Goal: Task Accomplishment & Management: Use online tool/utility

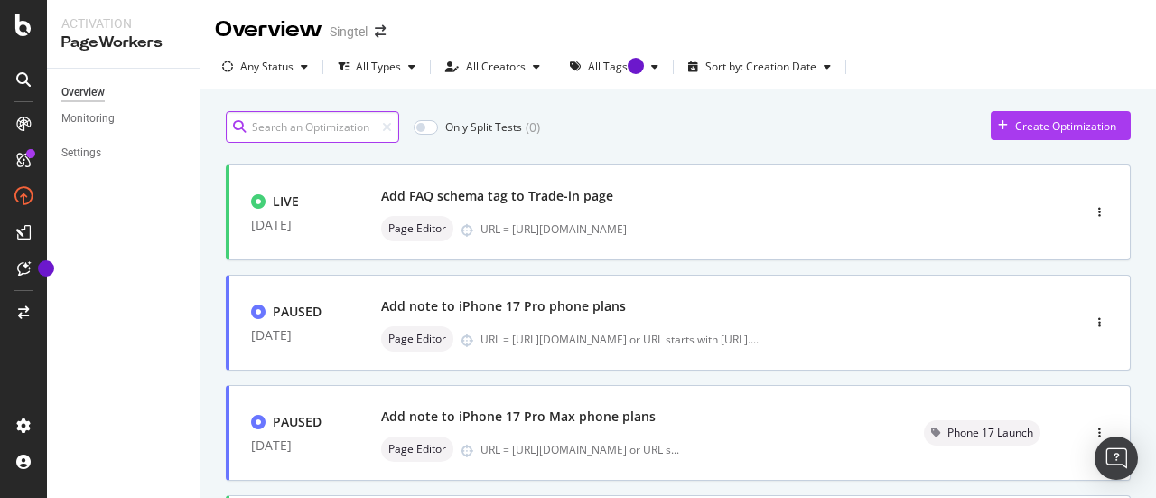
drag, startPoint x: 0, startPoint y: 0, endPoint x: 343, endPoint y: 125, distance: 365.2
click at [343, 125] on input at bounding box center [312, 127] width 173 height 32
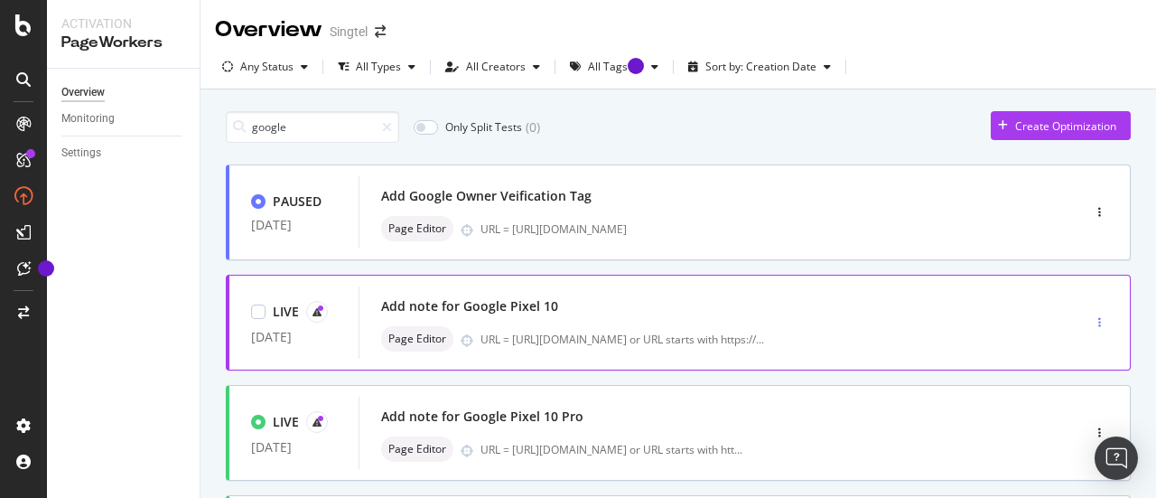
click at [1099, 318] on icon "button" at bounding box center [1100, 322] width 3 height 11
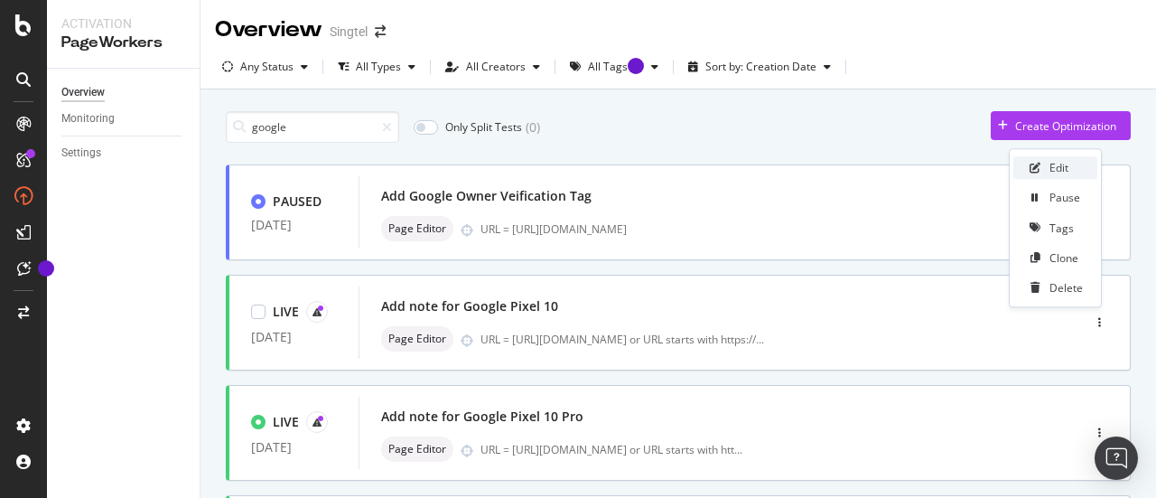
click at [1057, 167] on div "Edit" at bounding box center [1059, 168] width 19 height 15
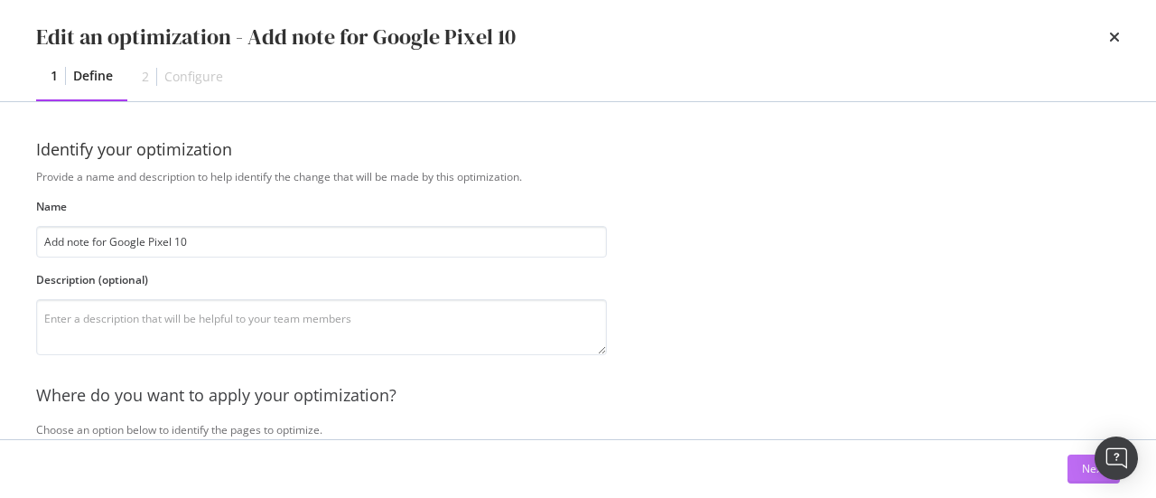
click at [1083, 475] on div "Next" at bounding box center [1093, 468] width 23 height 15
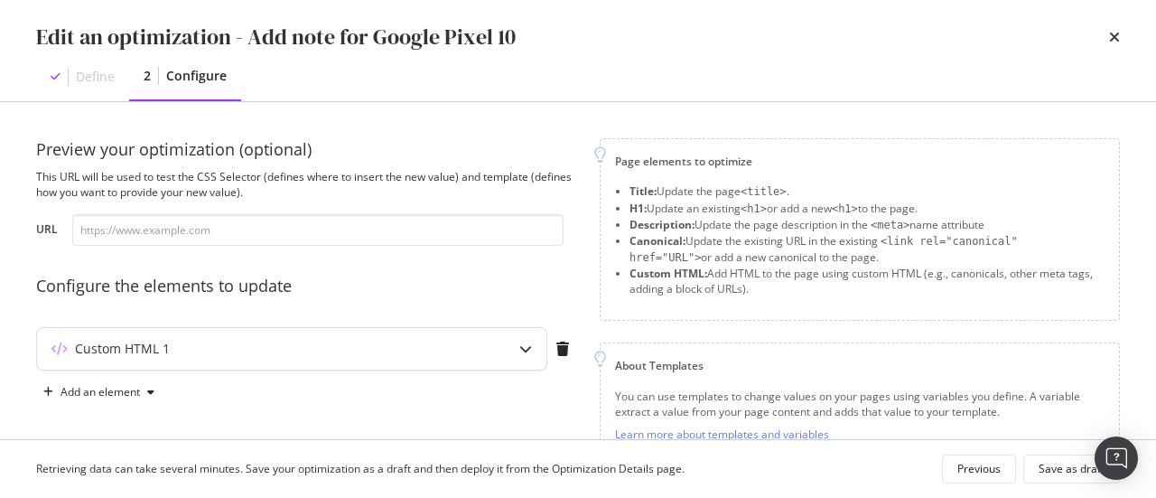
click at [363, 351] on div "Custom HTML 1" at bounding box center [256, 349] width 438 height 18
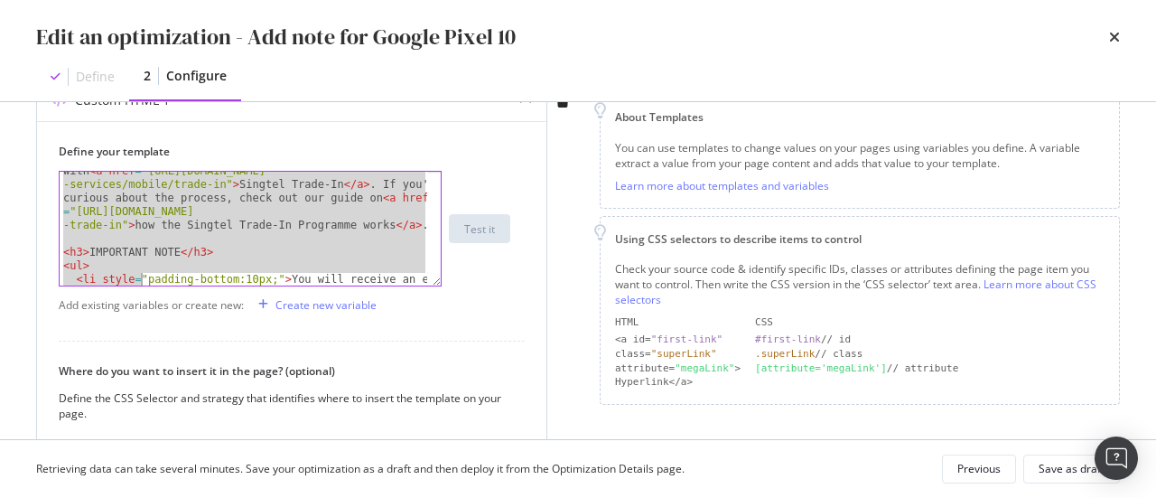
scroll to position [345, 0]
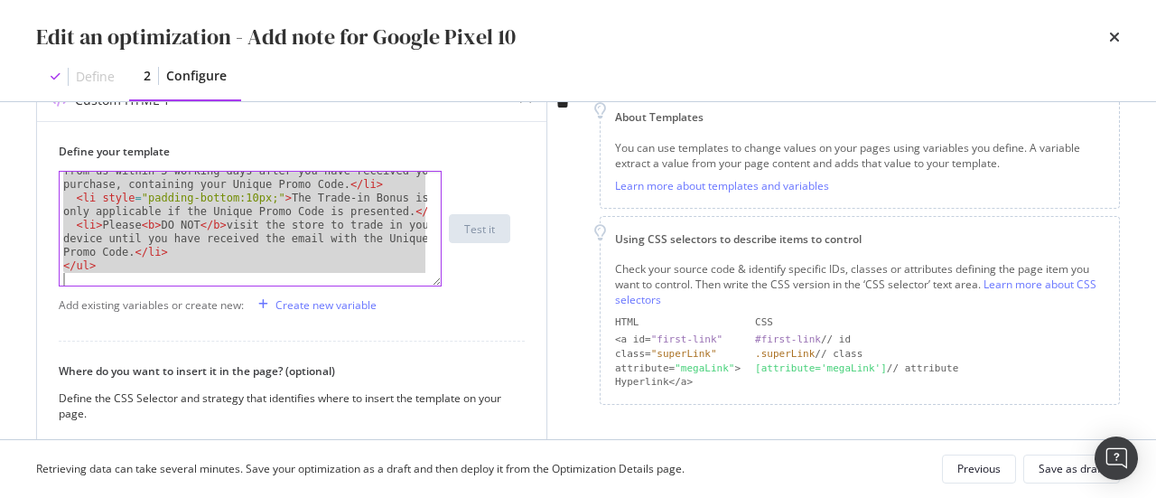
drag, startPoint x: 64, startPoint y: 229, endPoint x: 155, endPoint y: 350, distance: 151.6
click at [155, 350] on div "Define your template < li style = "padding-bottom:10px;" > You will receive an …" at bounding box center [292, 377] width 510 height 513
type textarea "</ul>"
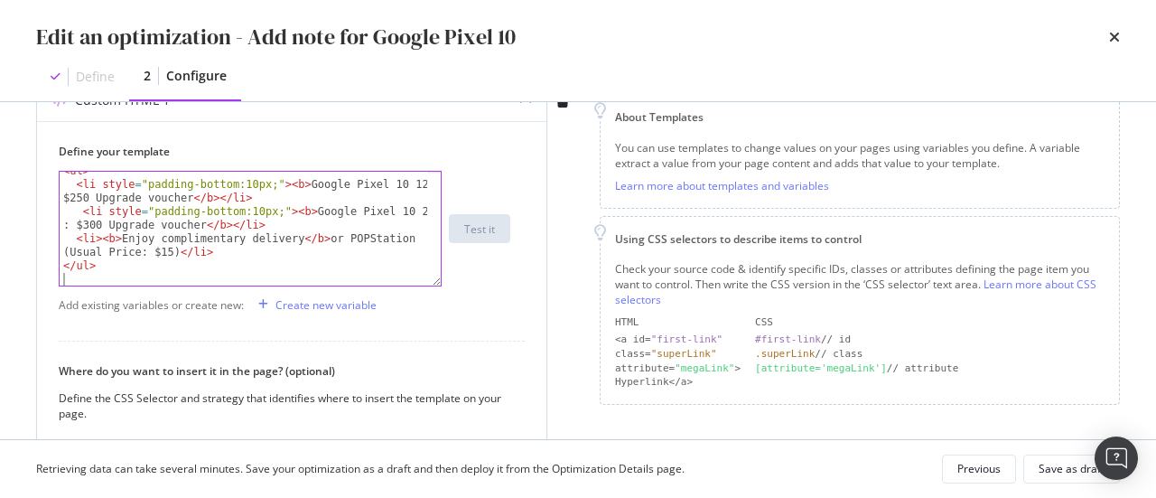
type textarea "</ul>"
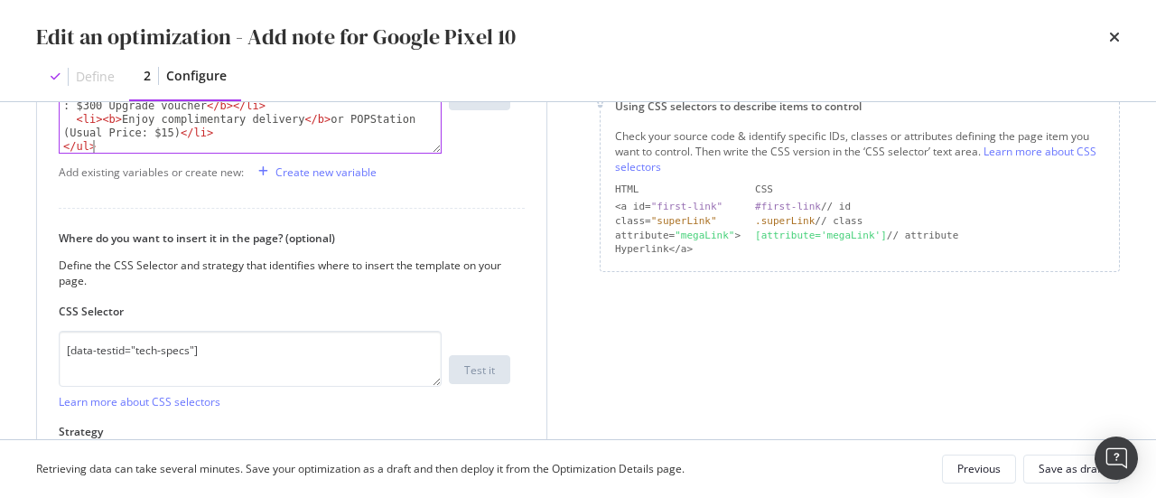
scroll to position [382, 0]
click at [1083, 472] on div "Save as draft" at bounding box center [1072, 468] width 66 height 15
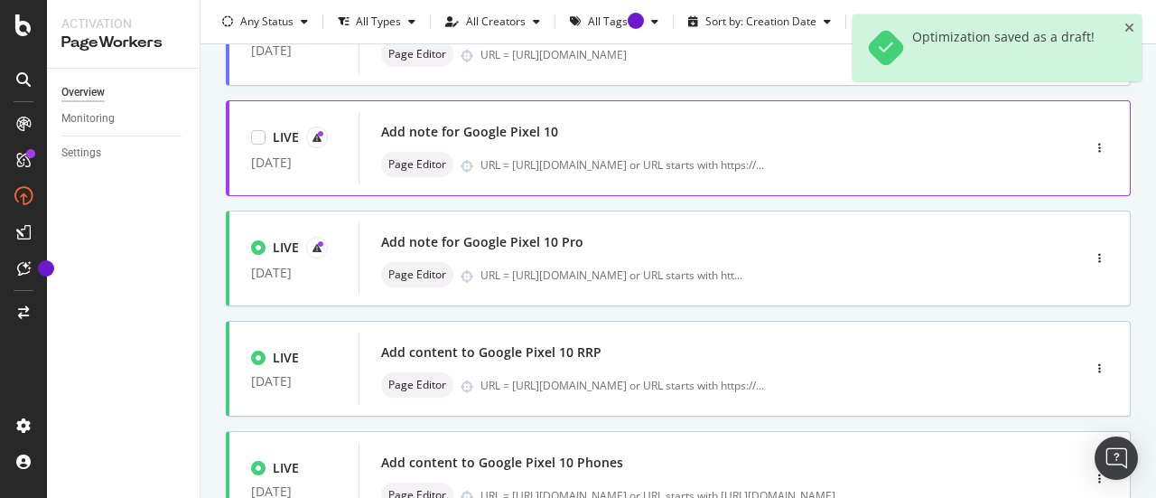
scroll to position [175, 0]
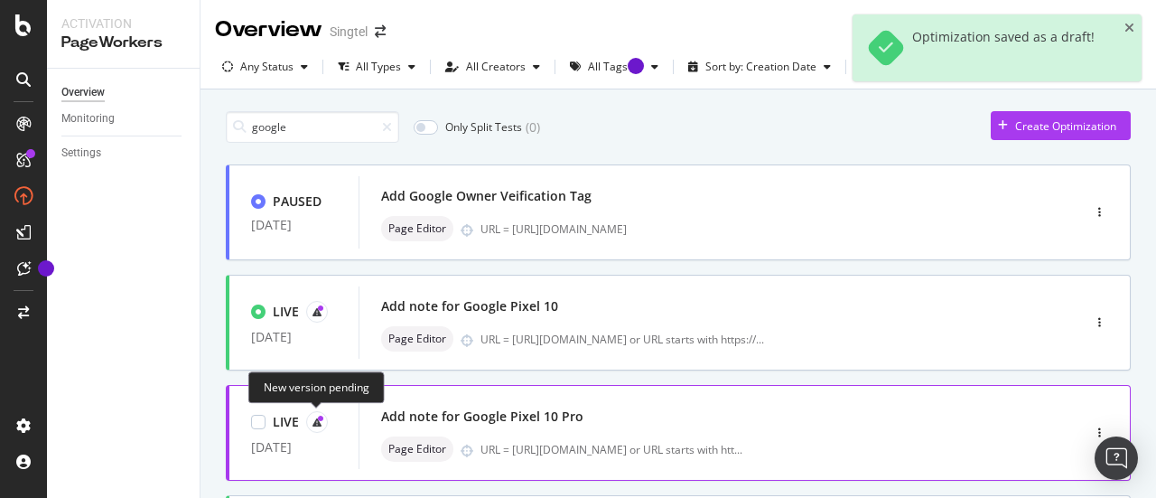
click at [320, 416] on icon at bounding box center [320, 418] width 5 height 5
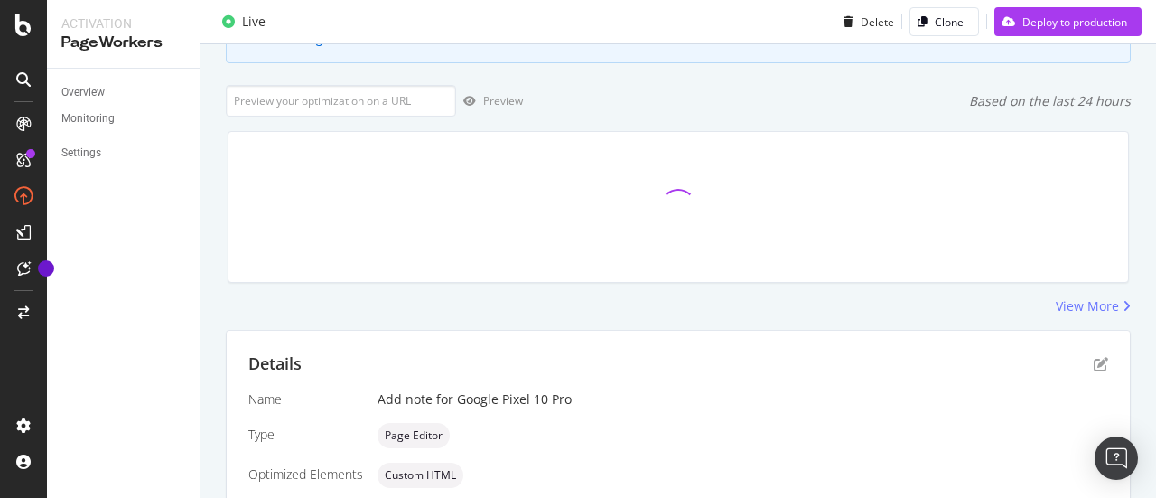
scroll to position [354, 0]
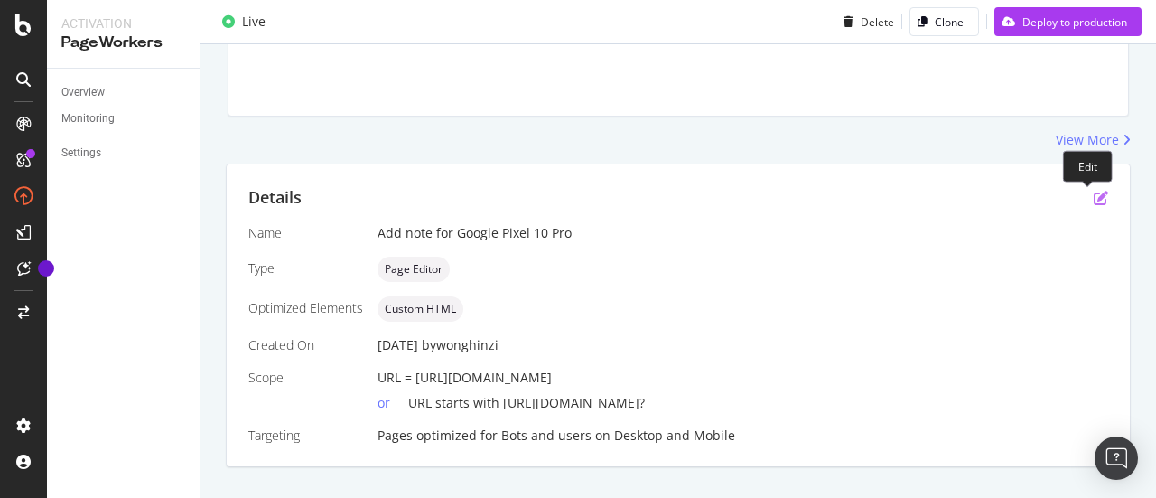
click at [1094, 195] on icon "pen-to-square" at bounding box center [1101, 198] width 14 height 14
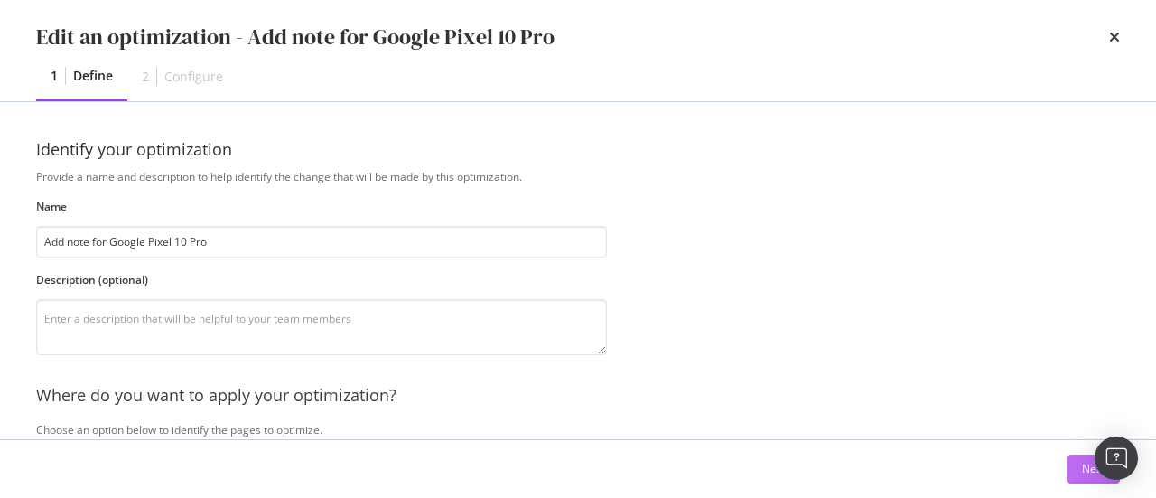
click at [1079, 471] on button "Next" at bounding box center [1094, 468] width 52 height 29
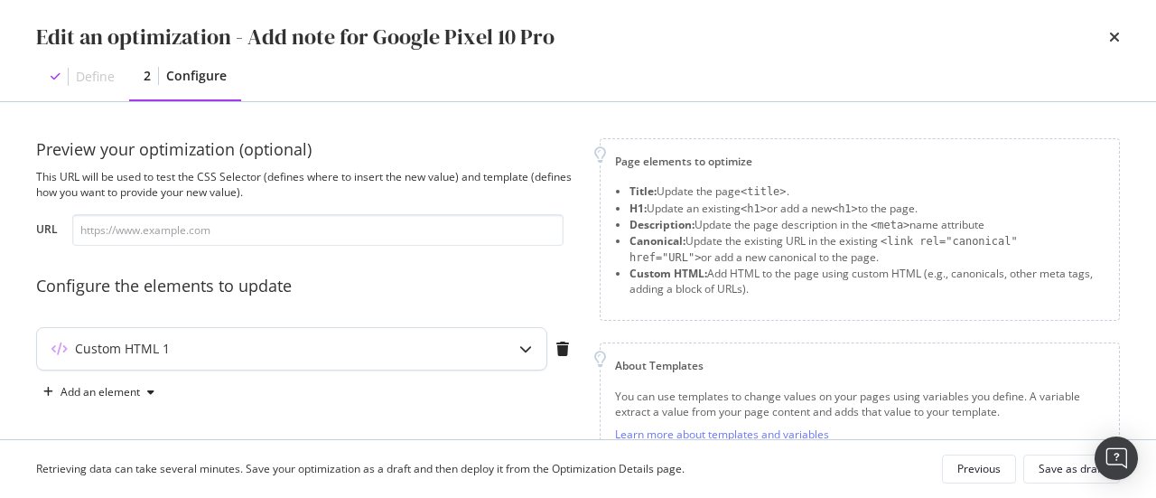
click at [379, 337] on div "Custom HTML 1" at bounding box center [292, 349] width 510 height 42
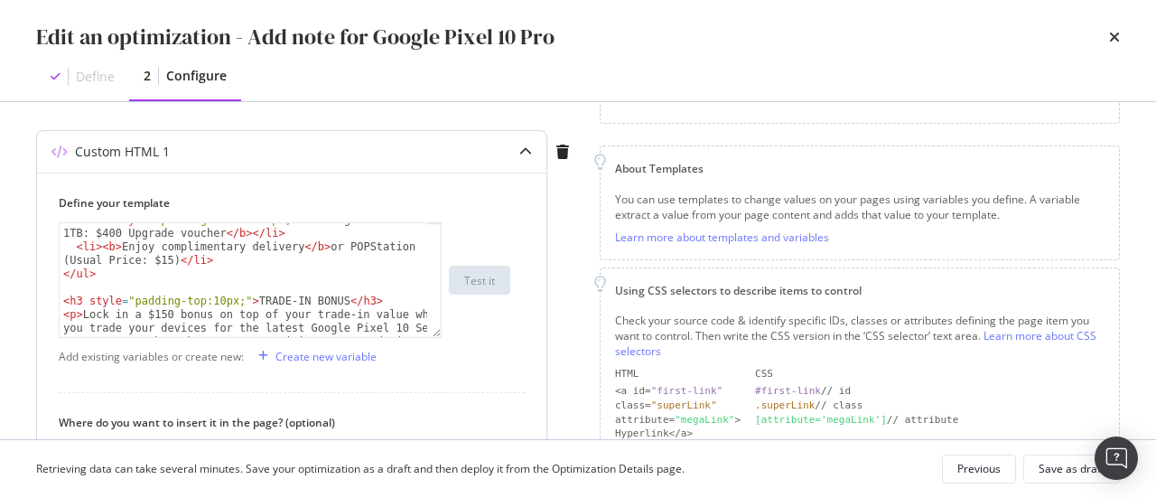
scroll to position [145, 0]
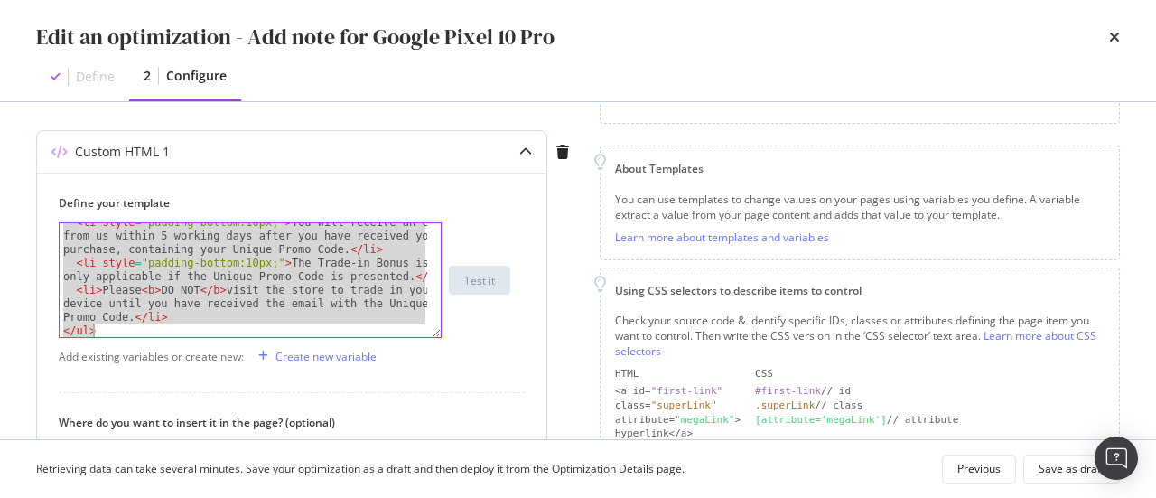
drag, startPoint x: 61, startPoint y: 284, endPoint x: 188, endPoint y: 402, distance: 173.2
click at [188, 402] on div "Define your template < li style = "padding-bottom:10px;" > You will receive an …" at bounding box center [292, 429] width 510 height 513
type textarea "<li>Please <b>DO NOT</b> visit the store to trade in your device until you have…"
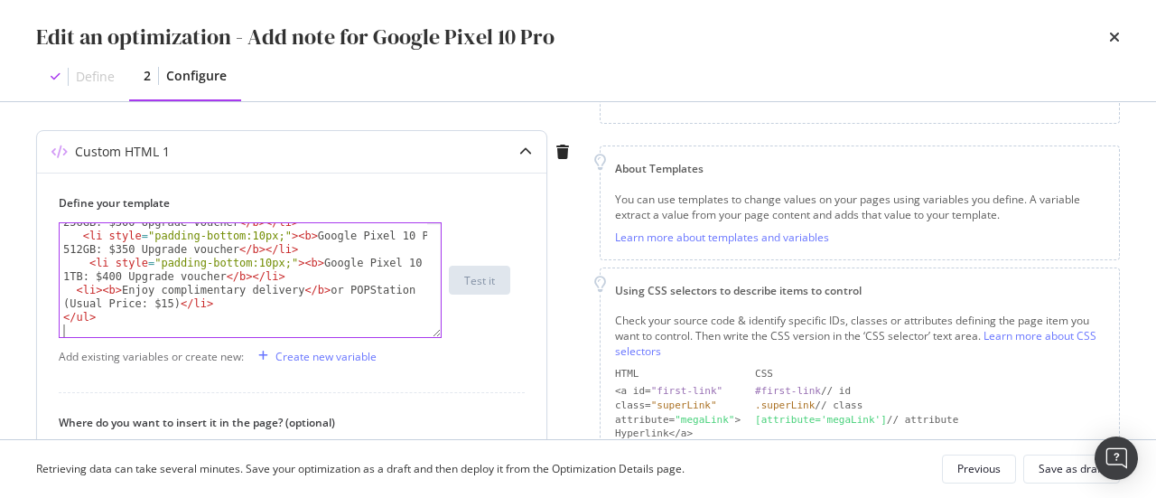
type textarea "</ul>"
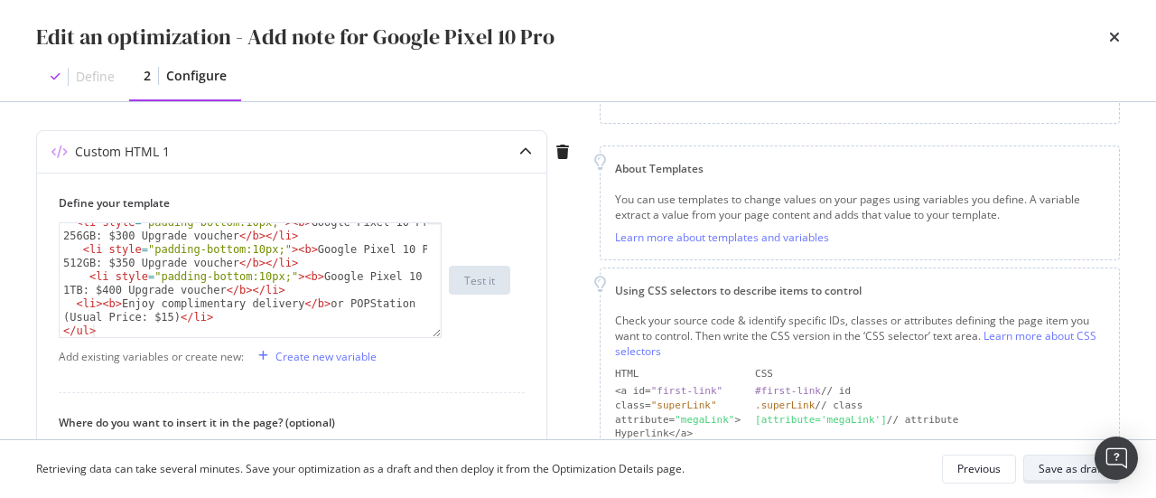
click at [1068, 472] on div "Save as draft" at bounding box center [1072, 468] width 66 height 15
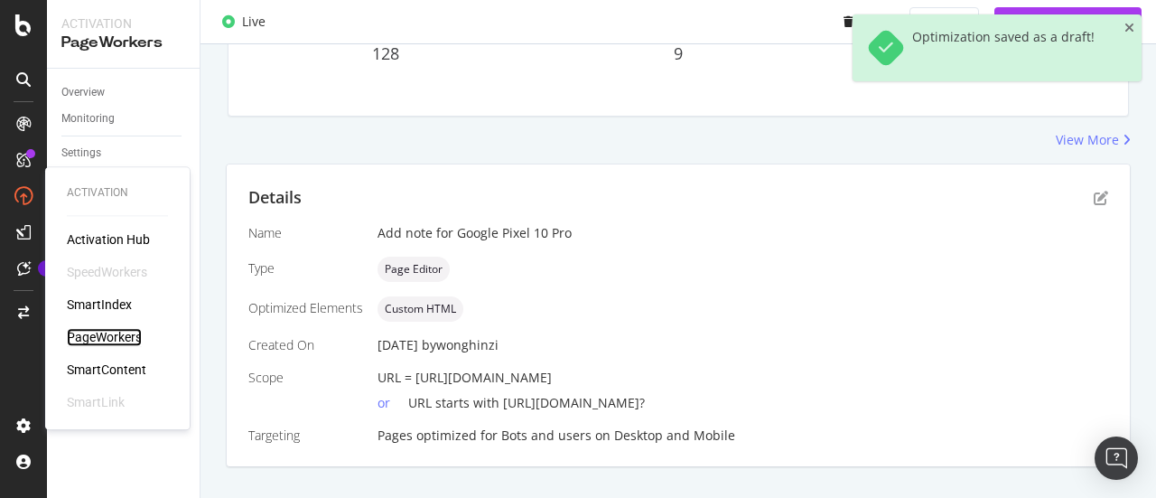
click at [135, 329] on div "PageWorkers" at bounding box center [104, 337] width 75 height 18
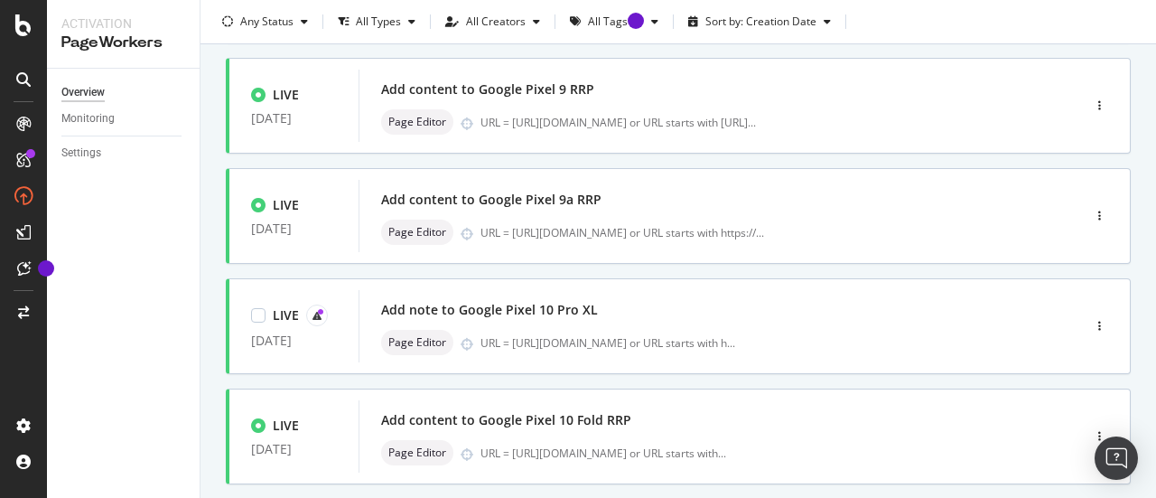
scroll to position [659, 0]
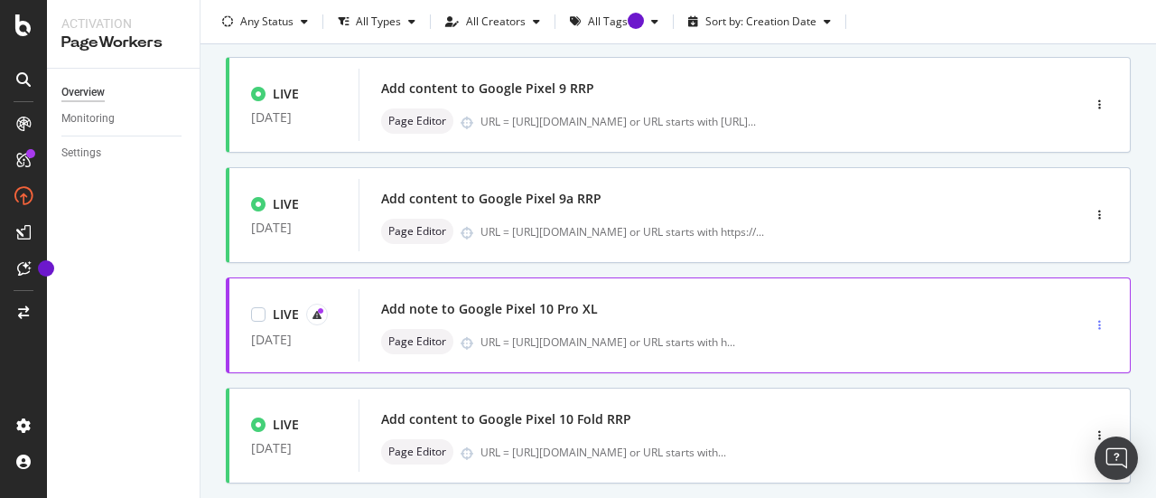
click at [1091, 320] on div "button" at bounding box center [1099, 325] width 17 height 11
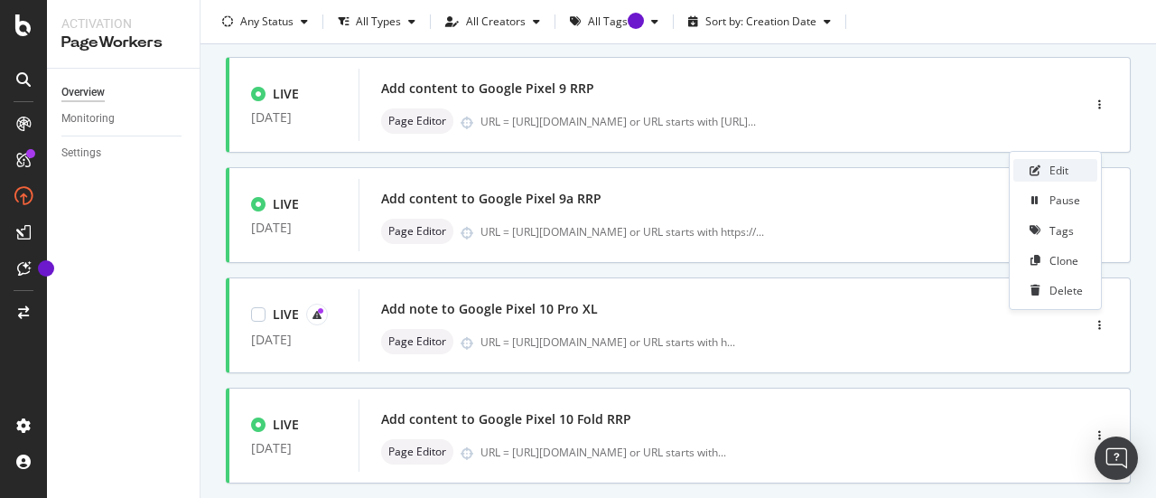
click at [1032, 168] on icon at bounding box center [1035, 170] width 11 height 11
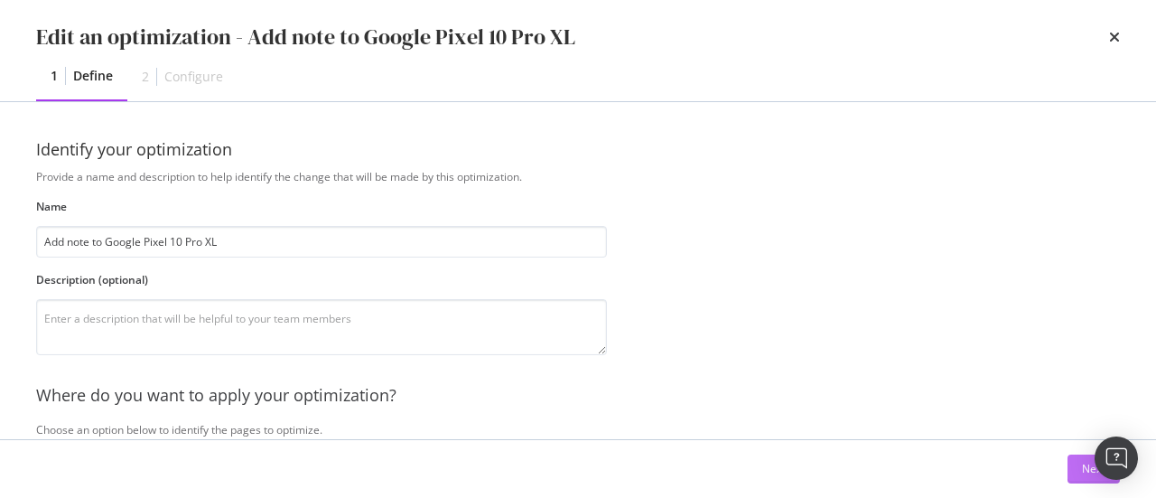
click at [1082, 456] on div "Next" at bounding box center [1093, 468] width 23 height 27
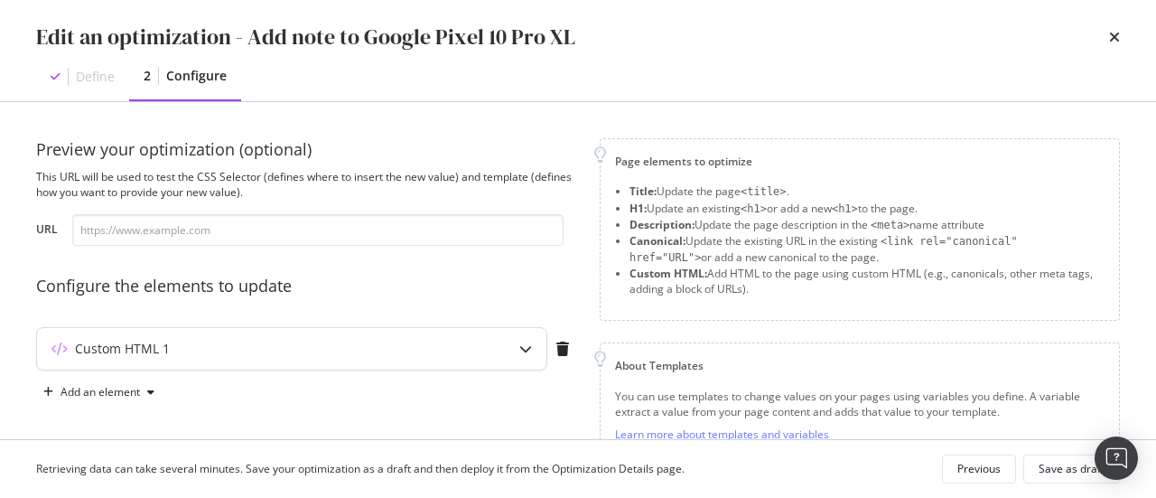
click at [441, 345] on div "Custom HTML 1" at bounding box center [256, 349] width 438 height 18
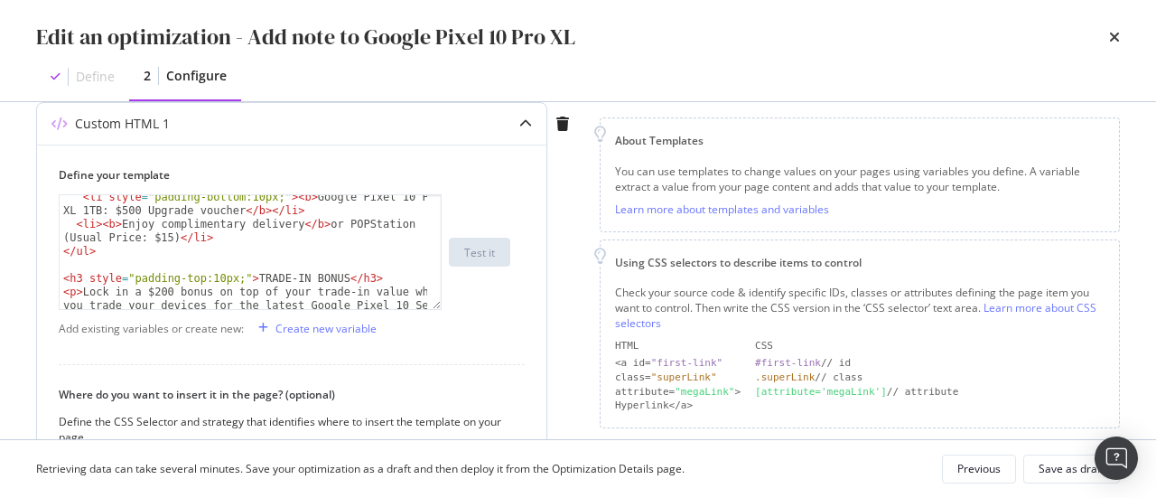
scroll to position [143, 0]
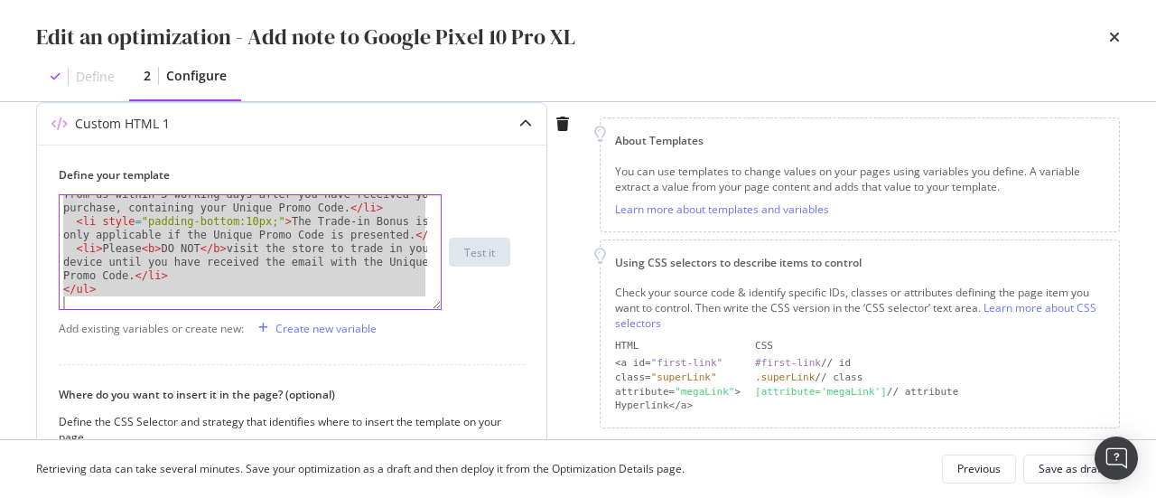
drag, startPoint x: 64, startPoint y: 229, endPoint x: 143, endPoint y: 361, distance: 153.5
click at [143, 361] on div "Define your template < li style = "padding-bottom:10px;" > You will receive an …" at bounding box center [292, 401] width 510 height 513
type textarea "</ul>"
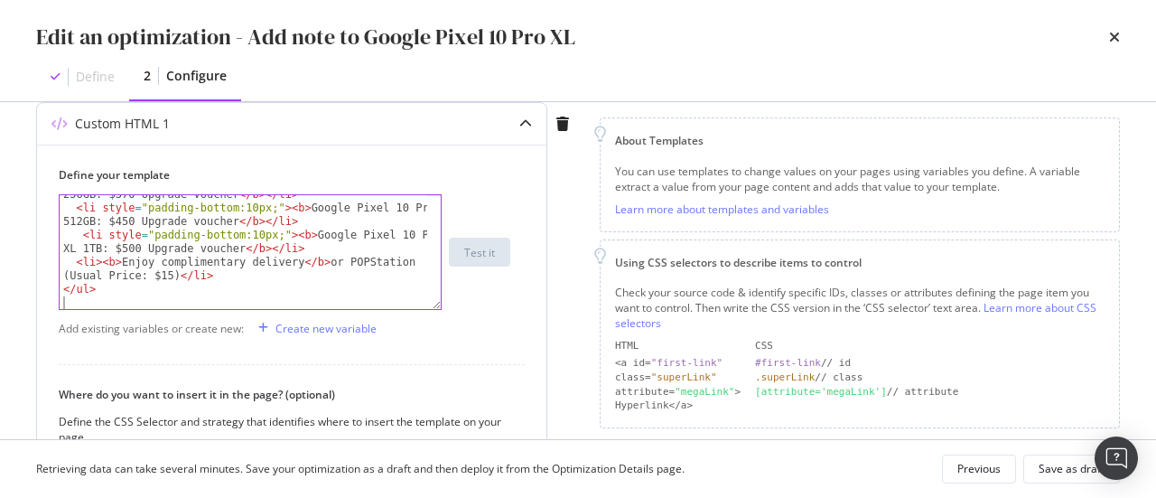
type textarea "</ul>"
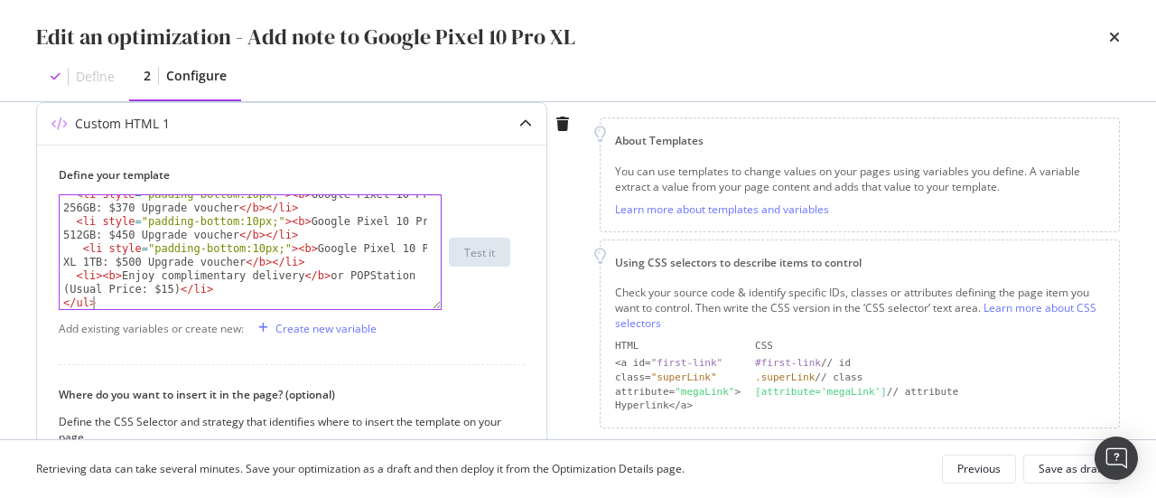
scroll to position [61, 0]
click at [1061, 471] on div "Save as draft" at bounding box center [1072, 468] width 66 height 15
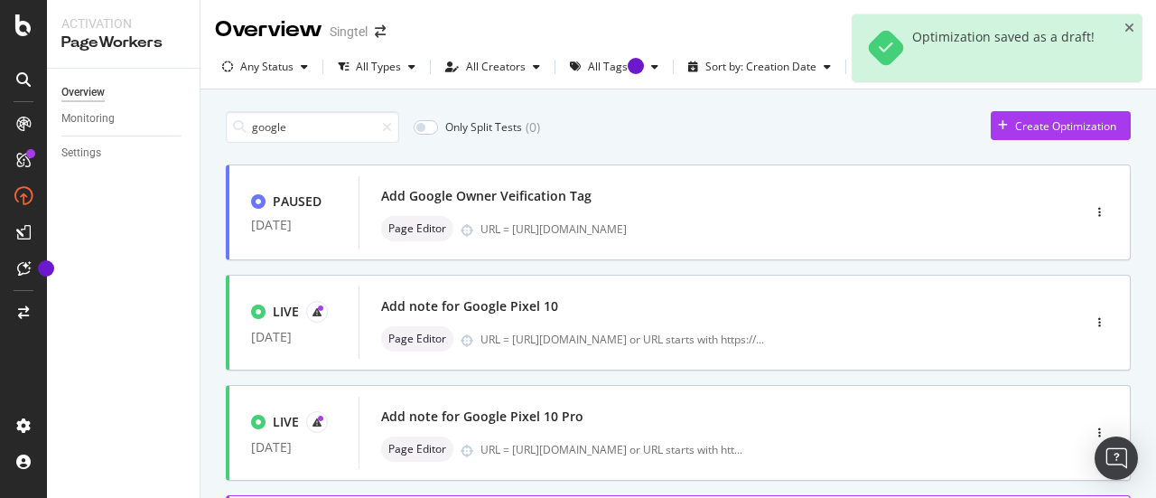
scroll to position [0, 0]
